Goal: Use online tool/utility

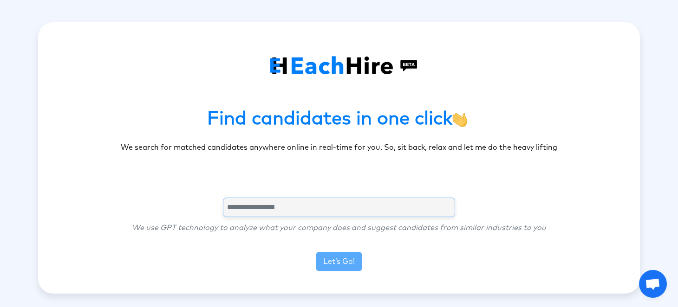
click at [339, 213] on input "text" at bounding box center [339, 207] width 232 height 19
type input "**********"
click at [341, 260] on button "Let’s Go!" at bounding box center [339, 261] width 46 height 19
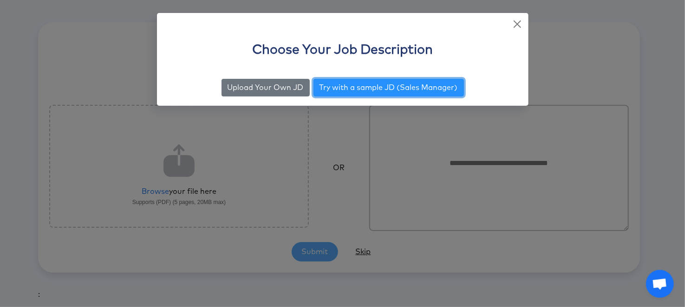
click at [336, 88] on button "Try with a sample JD (Sales Manager)" at bounding box center [388, 88] width 150 height 18
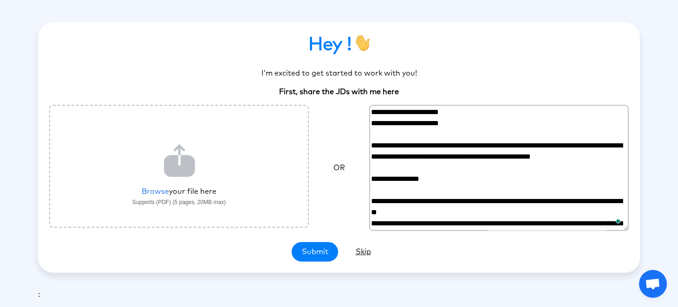
drag, startPoint x: 475, startPoint y: 121, endPoint x: 407, endPoint y: 122, distance: 68.2
click at [407, 122] on textarea "To enrich screen reader interactions, please activate Accessibility in Grammarl…" at bounding box center [498, 168] width 259 height 126
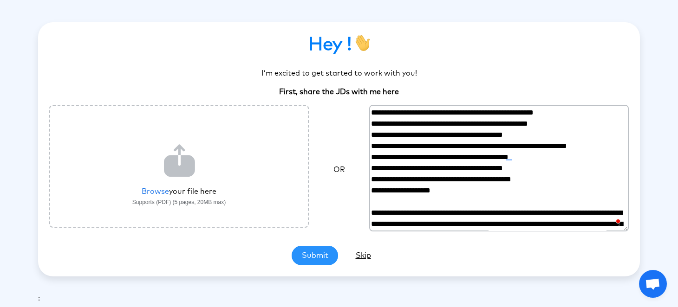
type textarea "**********"
click at [331, 254] on button "Submit" at bounding box center [314, 255] width 46 height 19
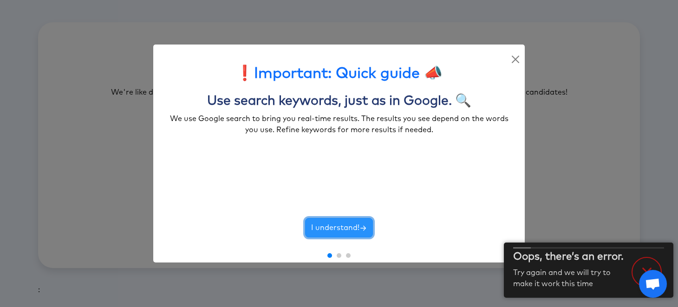
click at [337, 227] on button "I understand!" at bounding box center [339, 227] width 68 height 19
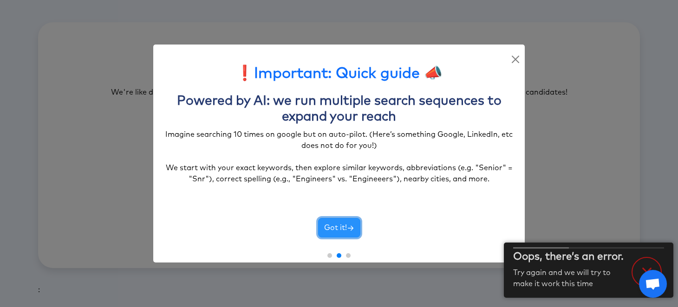
click at [337, 226] on button "Got it!" at bounding box center [339, 227] width 42 height 19
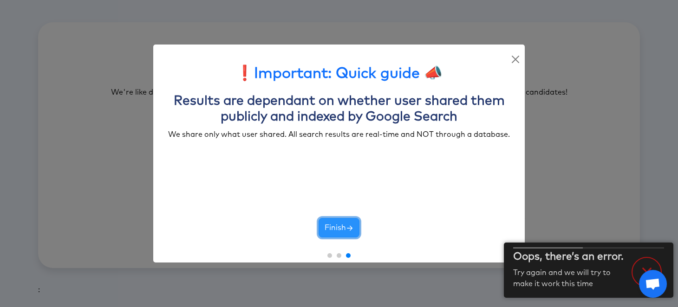
click at [337, 226] on button "Finish" at bounding box center [338, 227] width 41 height 19
